Goal: Use online tool/utility

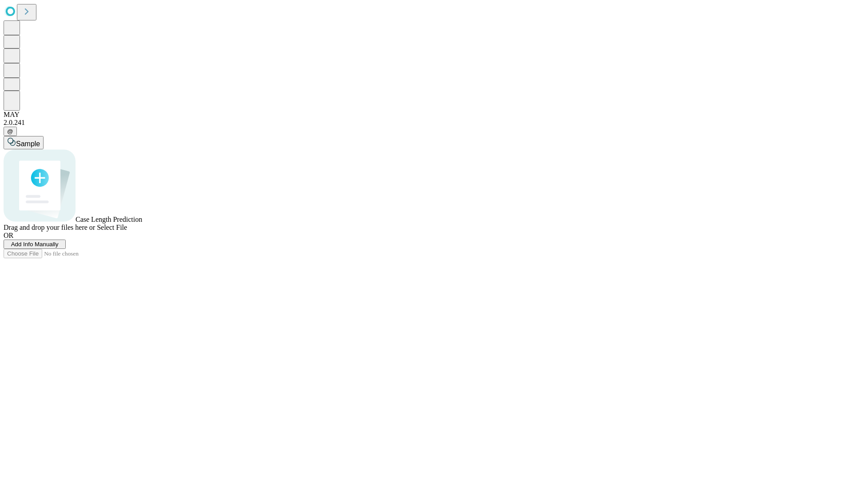
click at [127, 231] on span "Select File" at bounding box center [112, 227] width 30 height 8
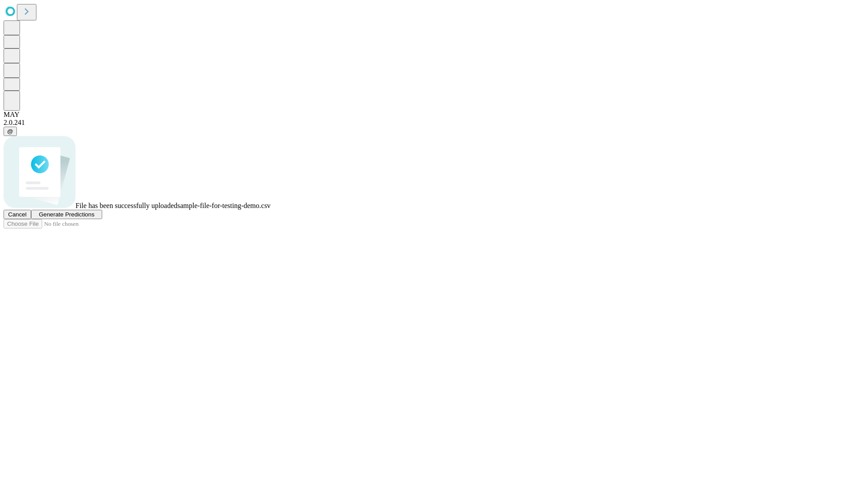
click at [94, 218] on span "Generate Predictions" at bounding box center [67, 214] width 56 height 7
